Goal: Task Accomplishment & Management: Use online tool/utility

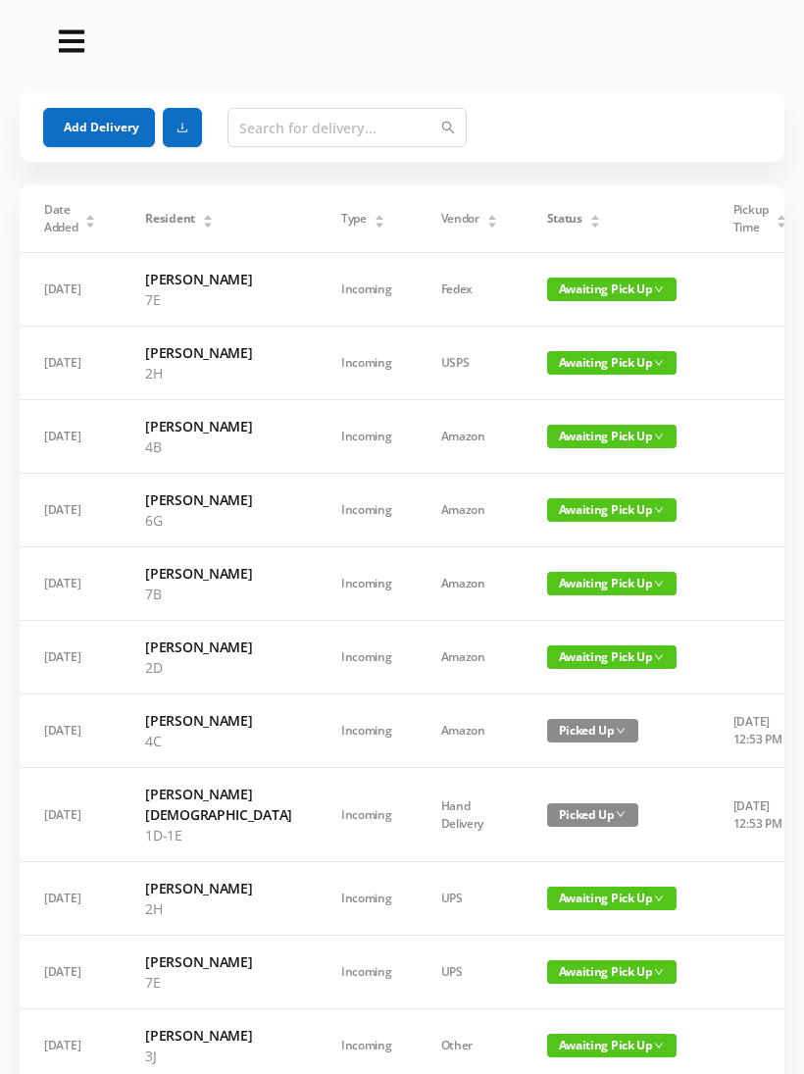
click at [9, 878] on div "Date Added Resident Type Vendor Status Pickup Time Received By Packages [DATE] …" at bounding box center [402, 995] width 788 height 1621
click at [579, 213] on div "Status" at bounding box center [574, 219] width 54 height 18
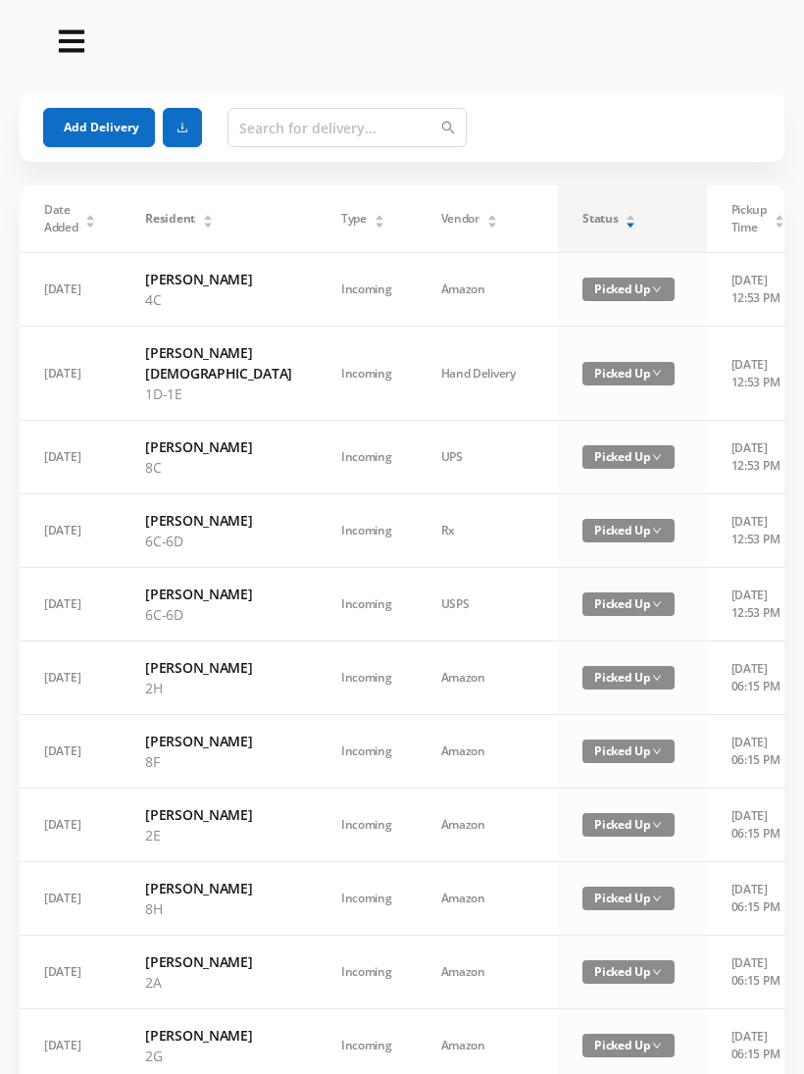
click at [582, 219] on div "Status" at bounding box center [609, 219] width 54 height 18
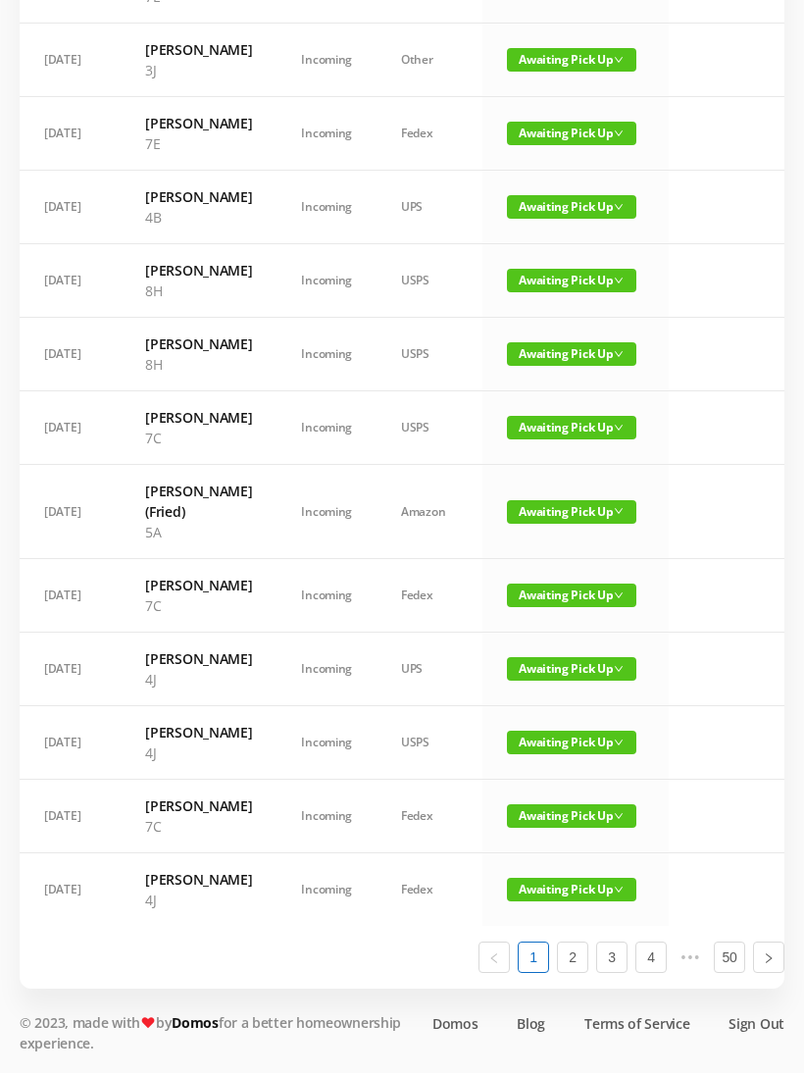
scroll to position [1095, 0]
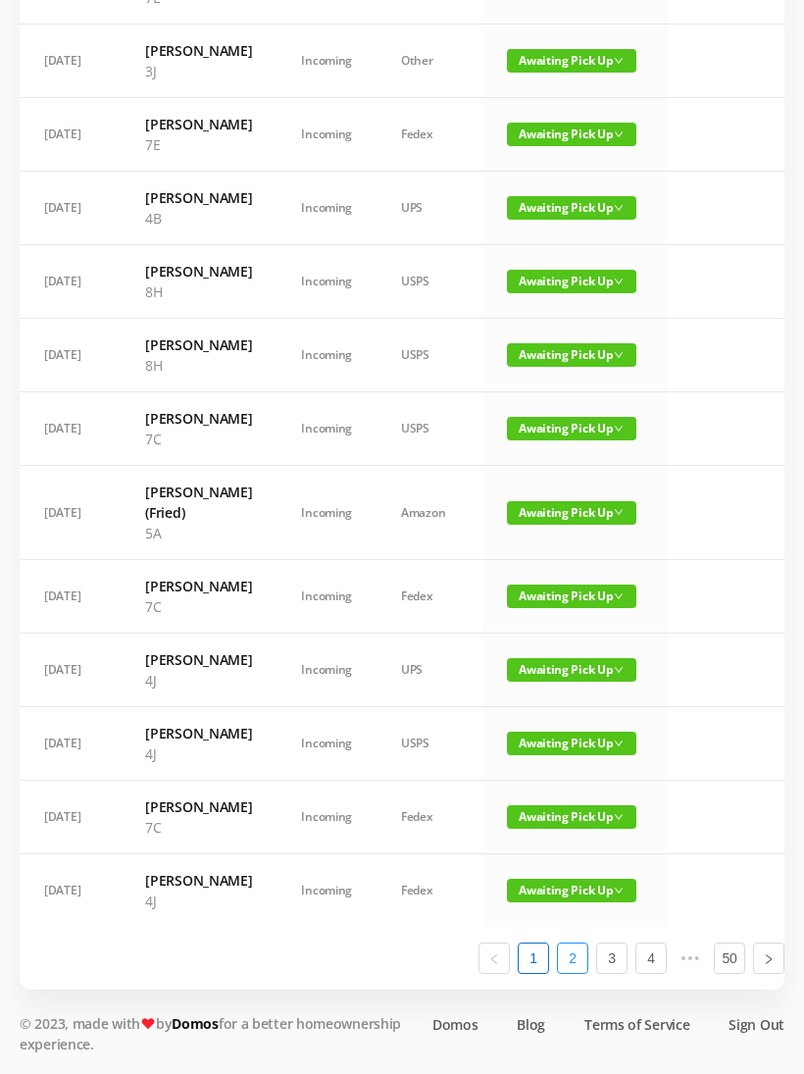
click at [581, 973] on link "2" at bounding box center [572, 957] width 29 height 29
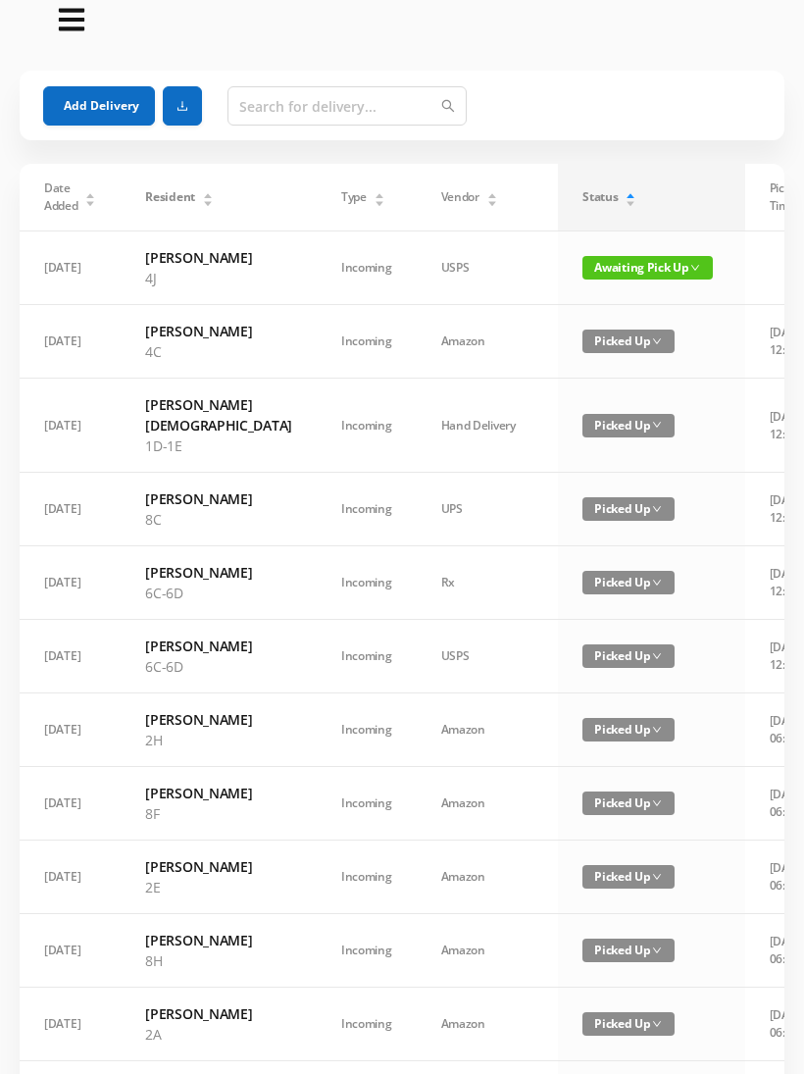
scroll to position [0, 0]
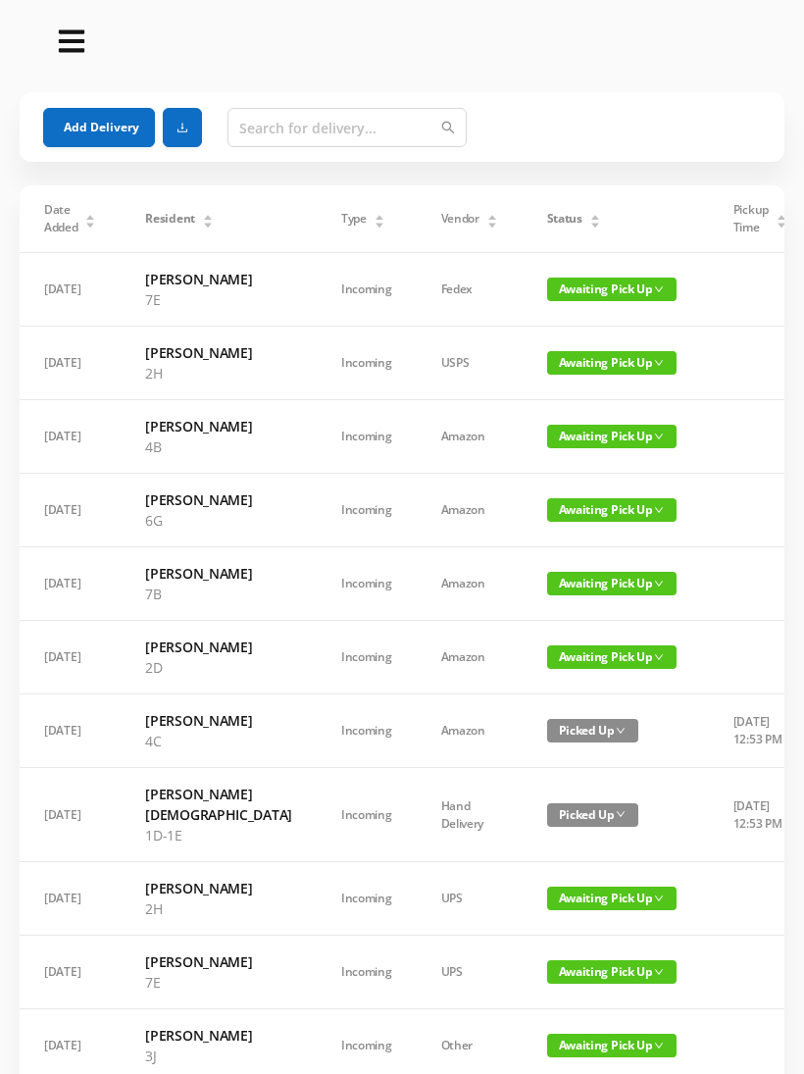
click at [589, 223] on icon "icon: caret-down" at bounding box center [594, 225] width 11 height 11
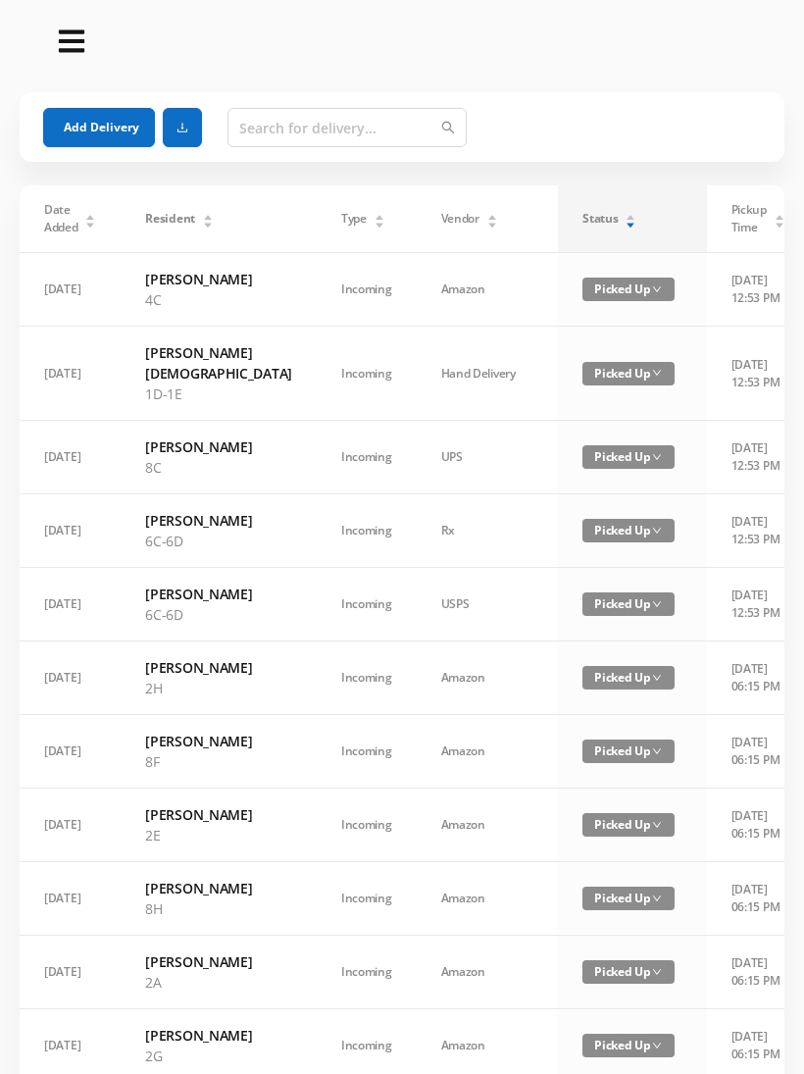
click at [626, 222] on icon "icon: caret-down" at bounding box center [631, 225] width 11 height 11
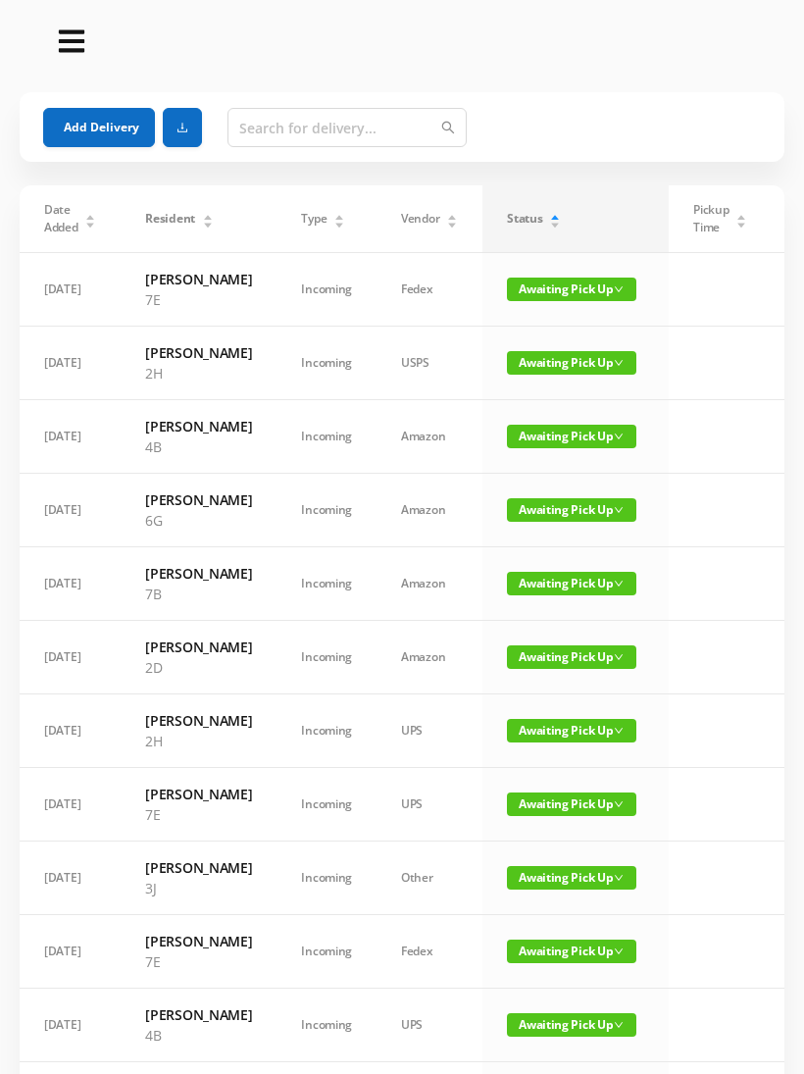
click at [563, 669] on span "Awaiting Pick Up" at bounding box center [571, 657] width 129 height 24
click at [543, 832] on link "Picked Up" at bounding box center [559, 839] width 127 height 31
